Goal: Browse casually

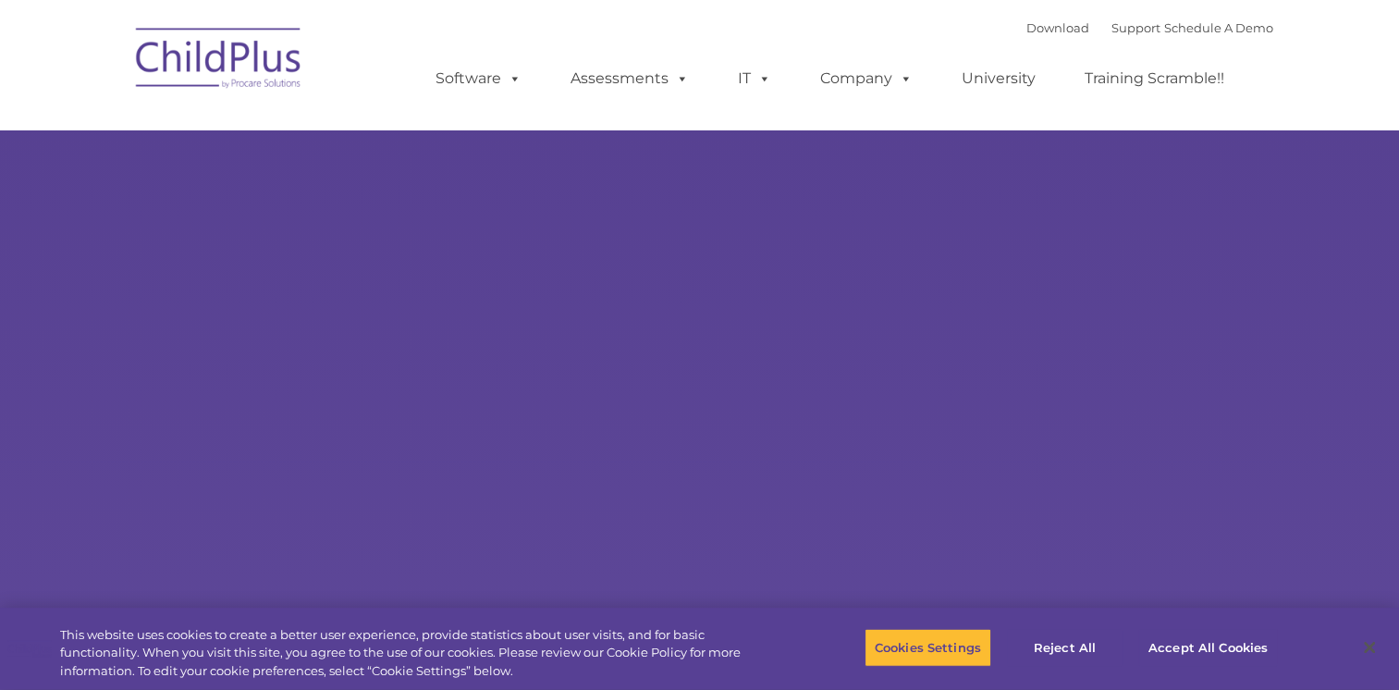
select select "MEDIUM"
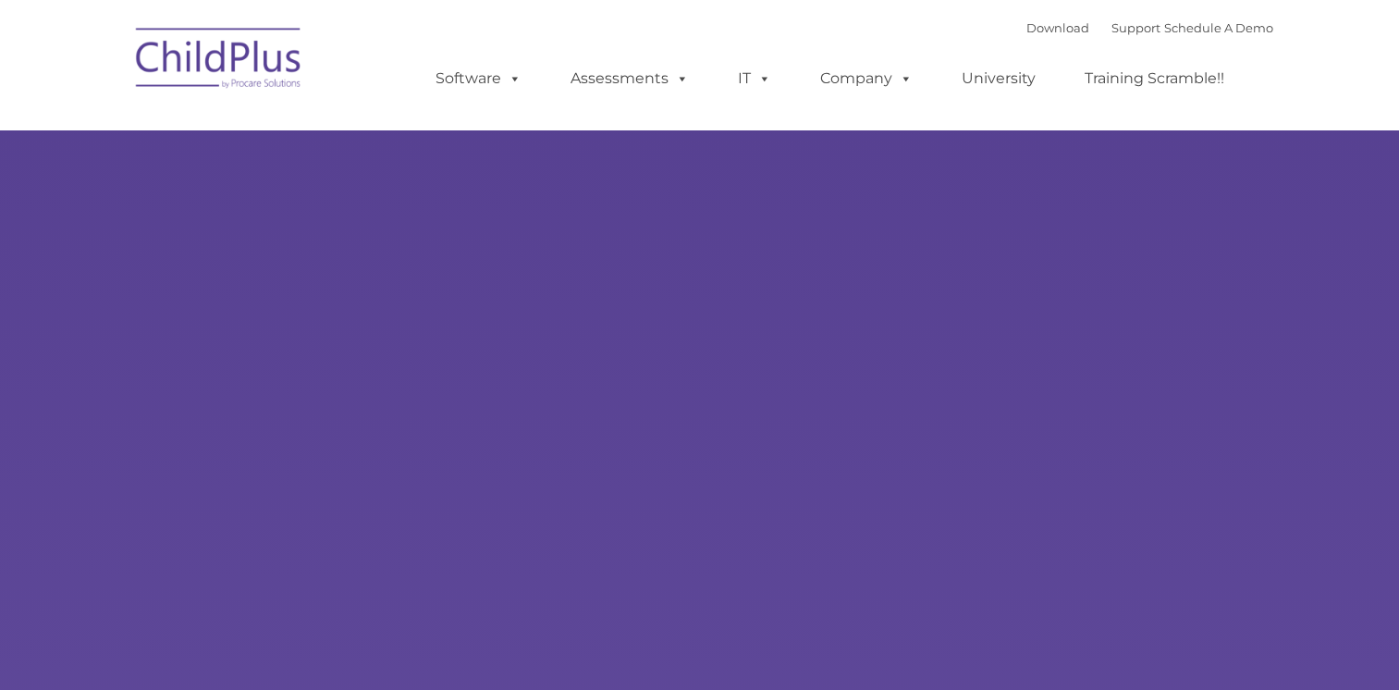
type input ""
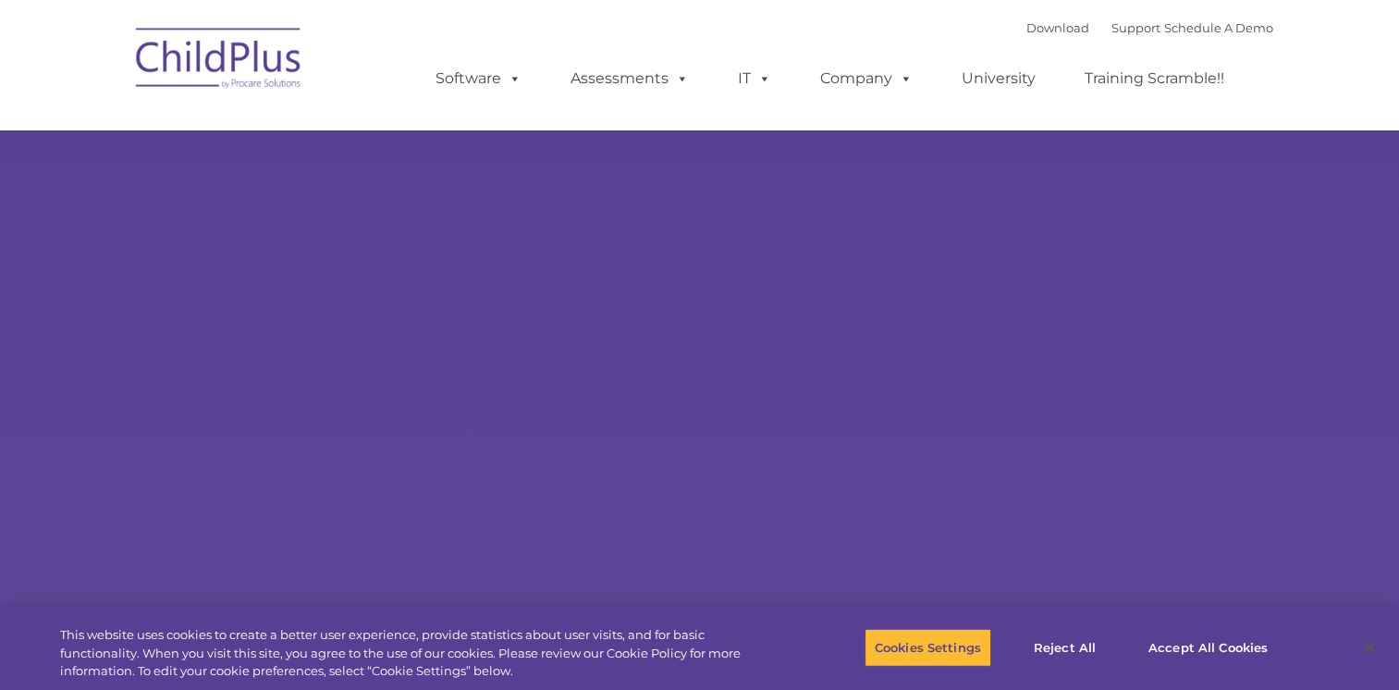
select select "MEDIUM"
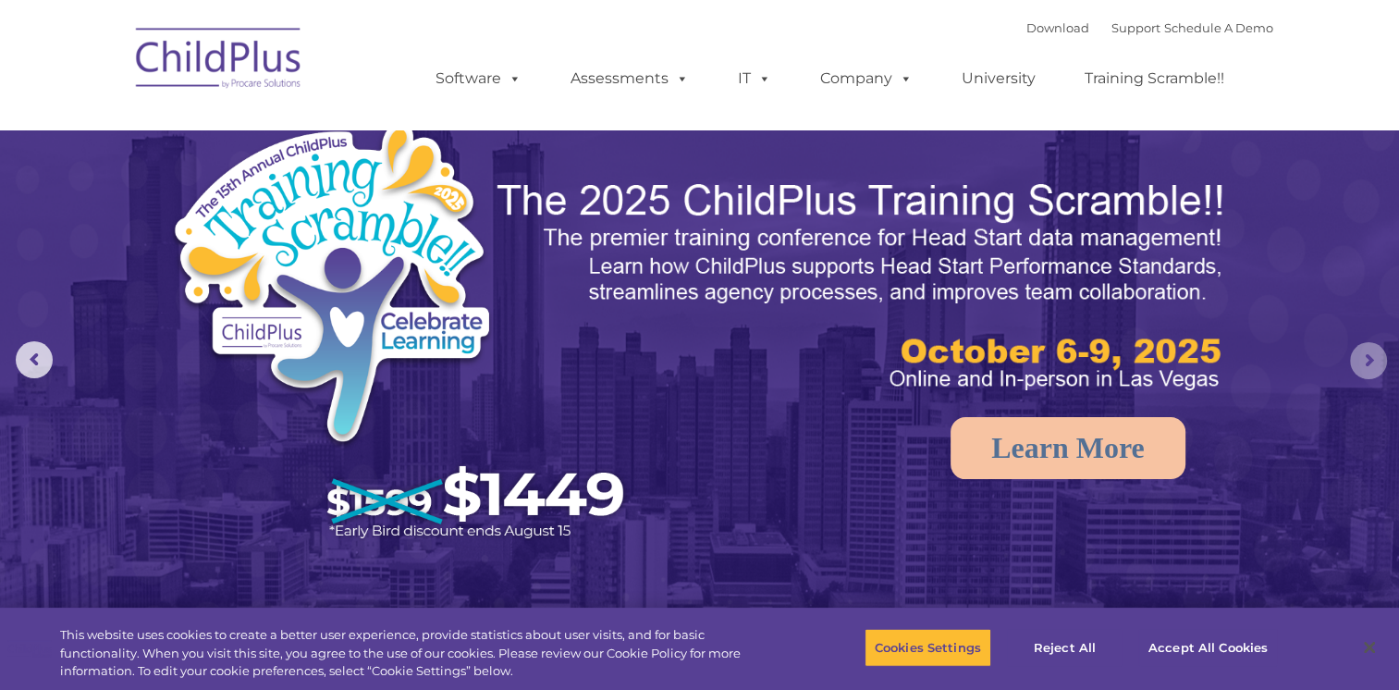
click at [1365, 361] on rs-arrow at bounding box center [1368, 360] width 37 height 37
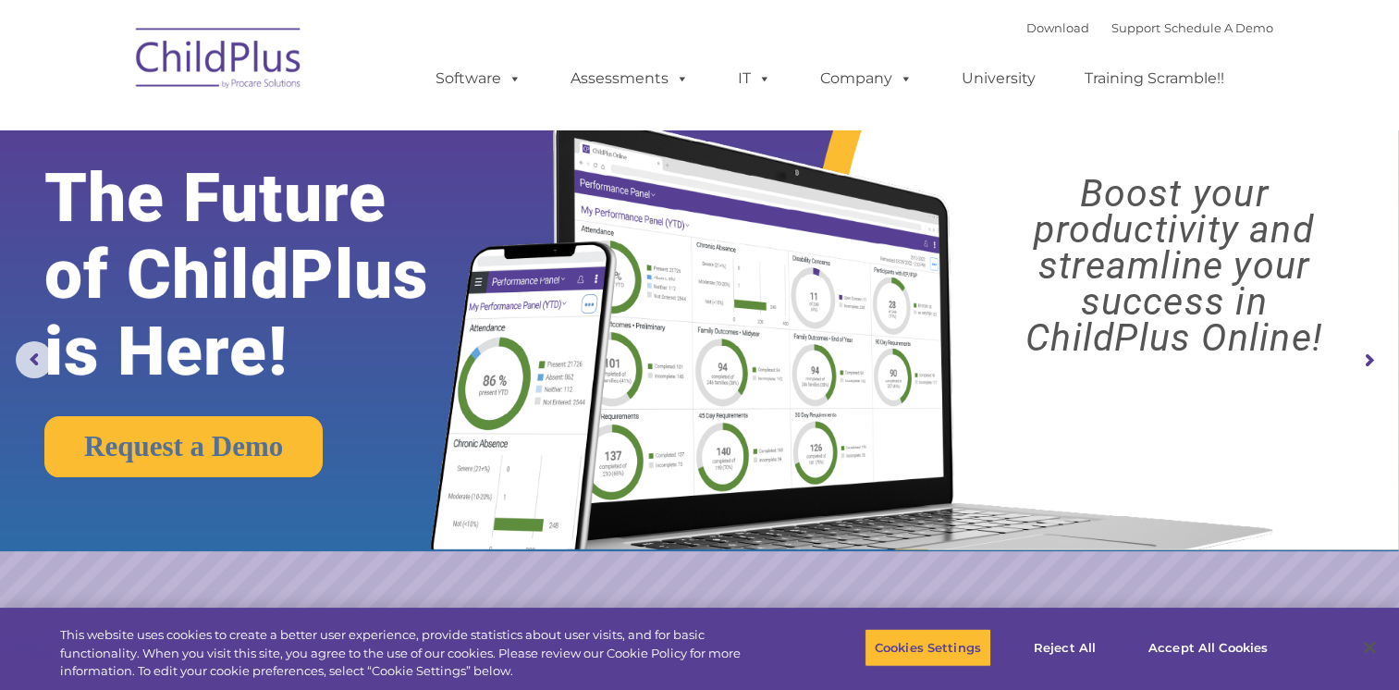
click at [1369, 367] on rs-arrow at bounding box center [1368, 360] width 37 height 37
click at [1370, 364] on rs-arrow at bounding box center [1368, 360] width 37 height 37
